Goal: Check status

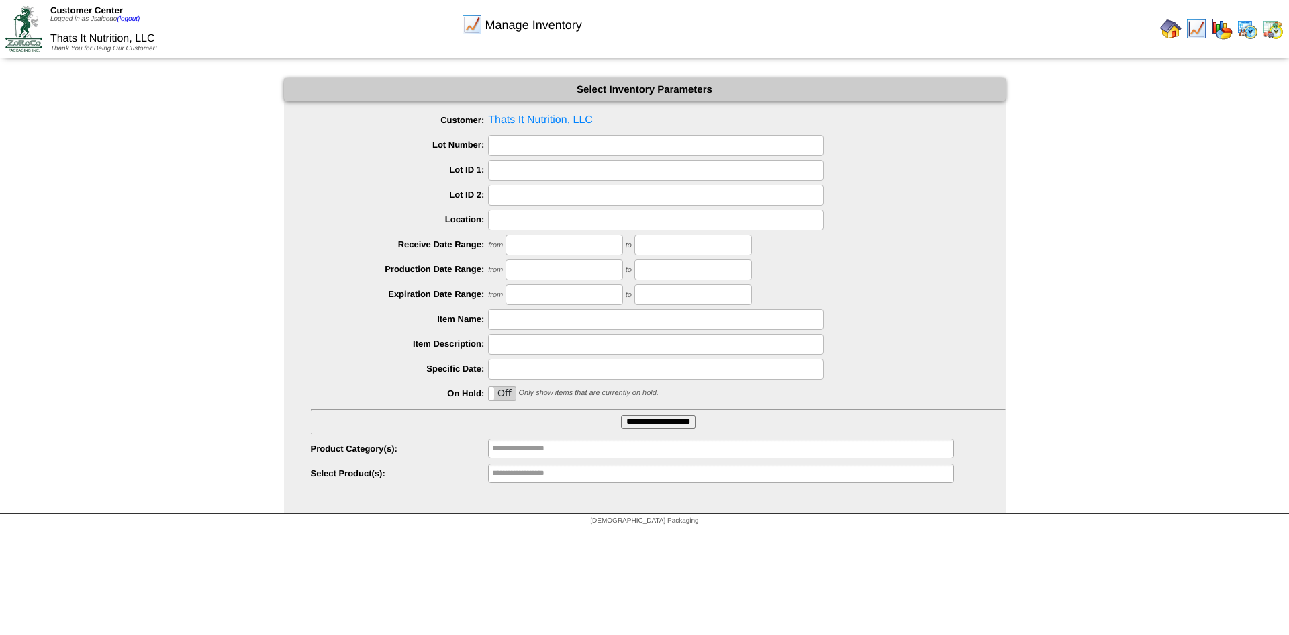
click at [1276, 28] on img at bounding box center [1273, 28] width 21 height 21
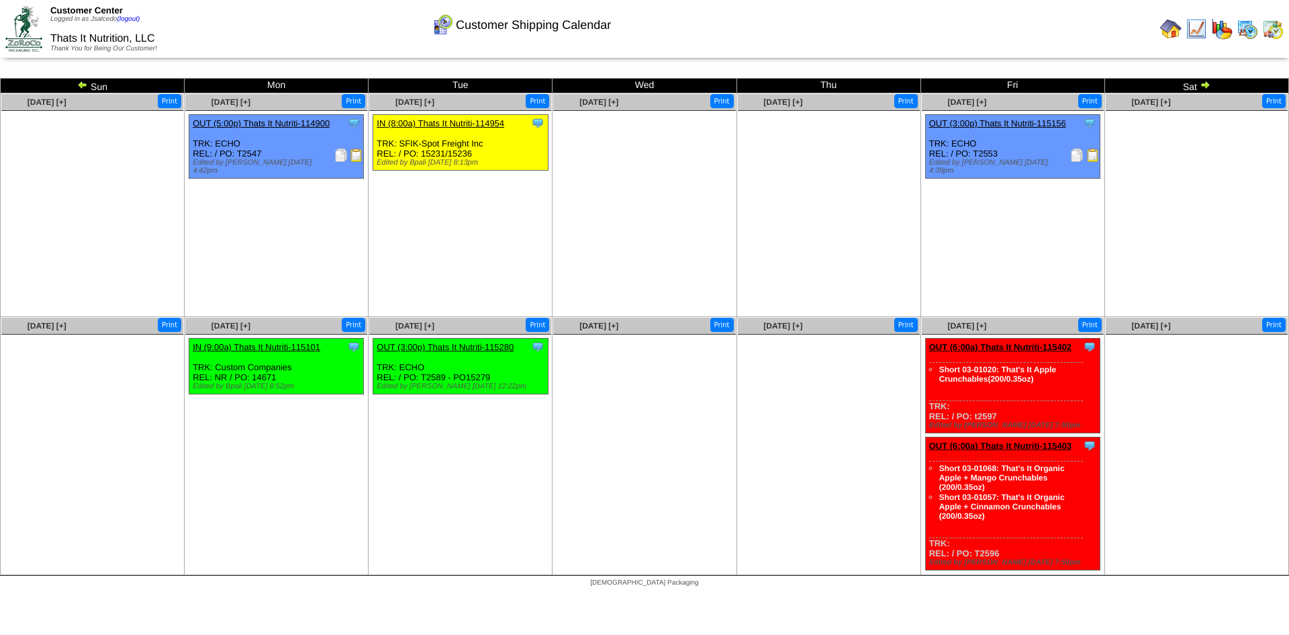
click at [279, 347] on link "IN (9:00a) Thats It Nutriti-115101" at bounding box center [257, 347] width 128 height 10
click at [257, 345] on link "IN (9:00a) Thats It Nutriti-115101" at bounding box center [257, 347] width 128 height 10
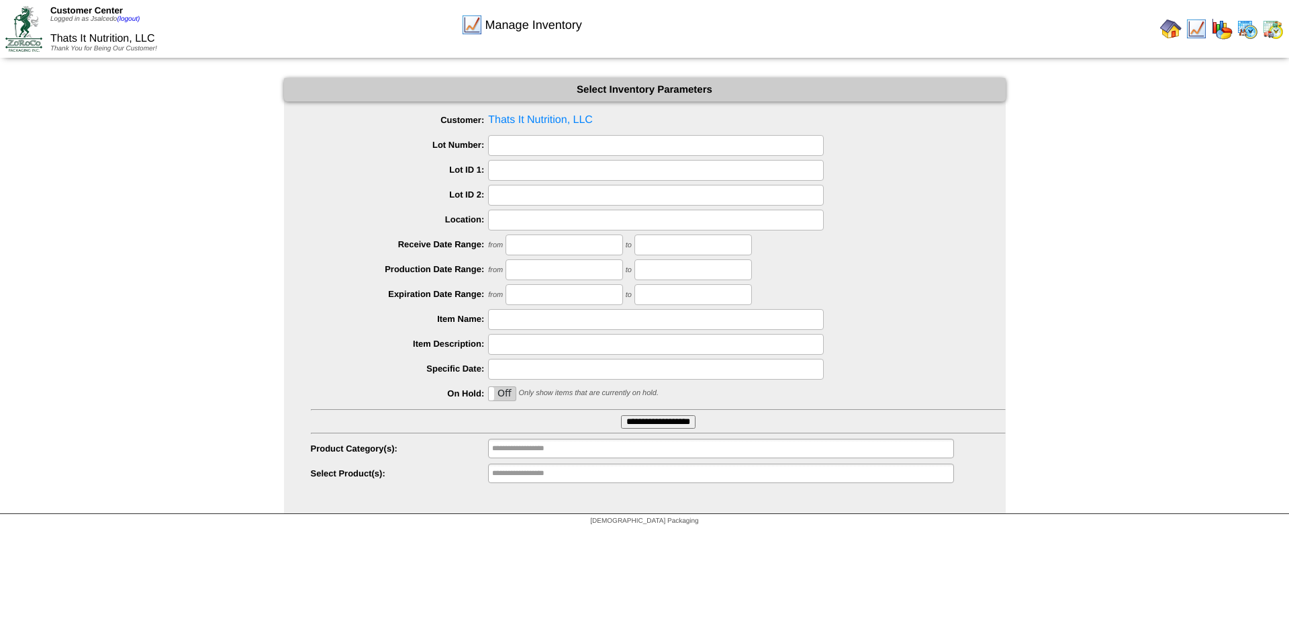
click at [1277, 28] on img at bounding box center [1273, 28] width 21 height 21
